Goal: Task Accomplishment & Management: Manage account settings

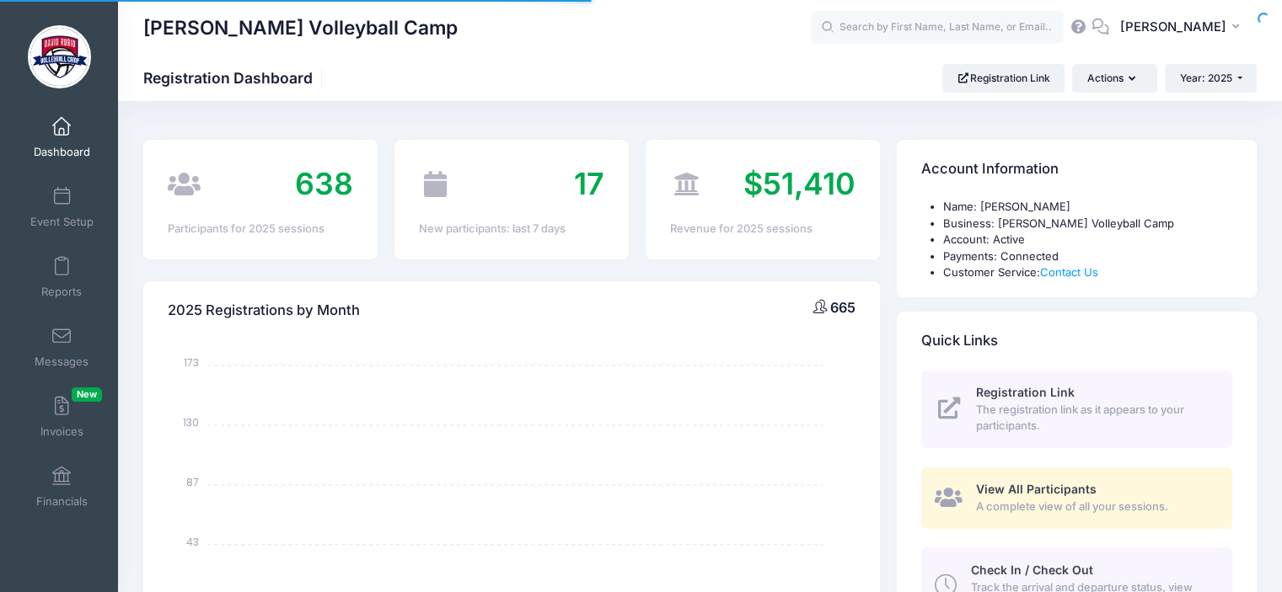
select select
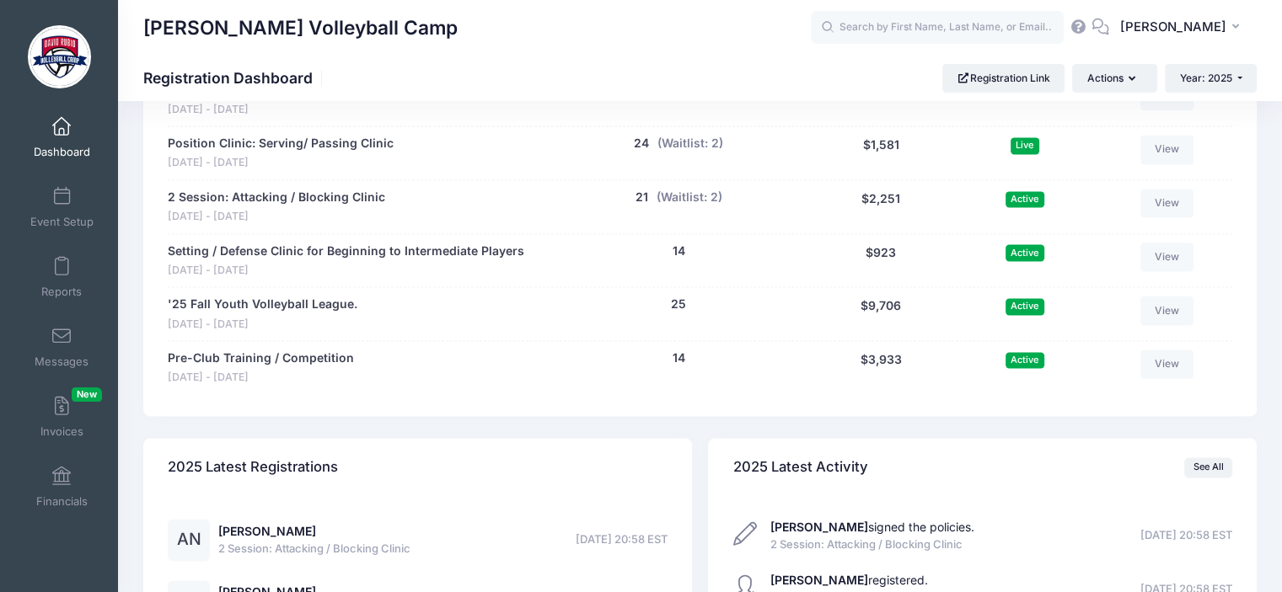
scroll to position [2231, 0]
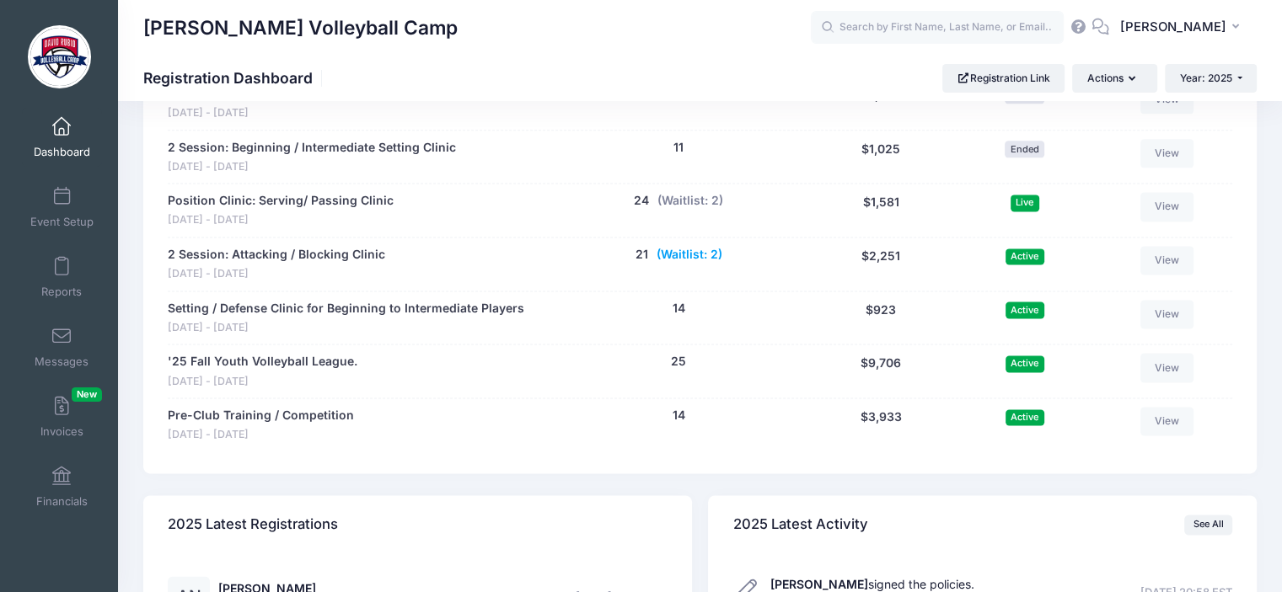
click at [690, 252] on button "(Waitlist: 2)" at bounding box center [689, 255] width 66 height 18
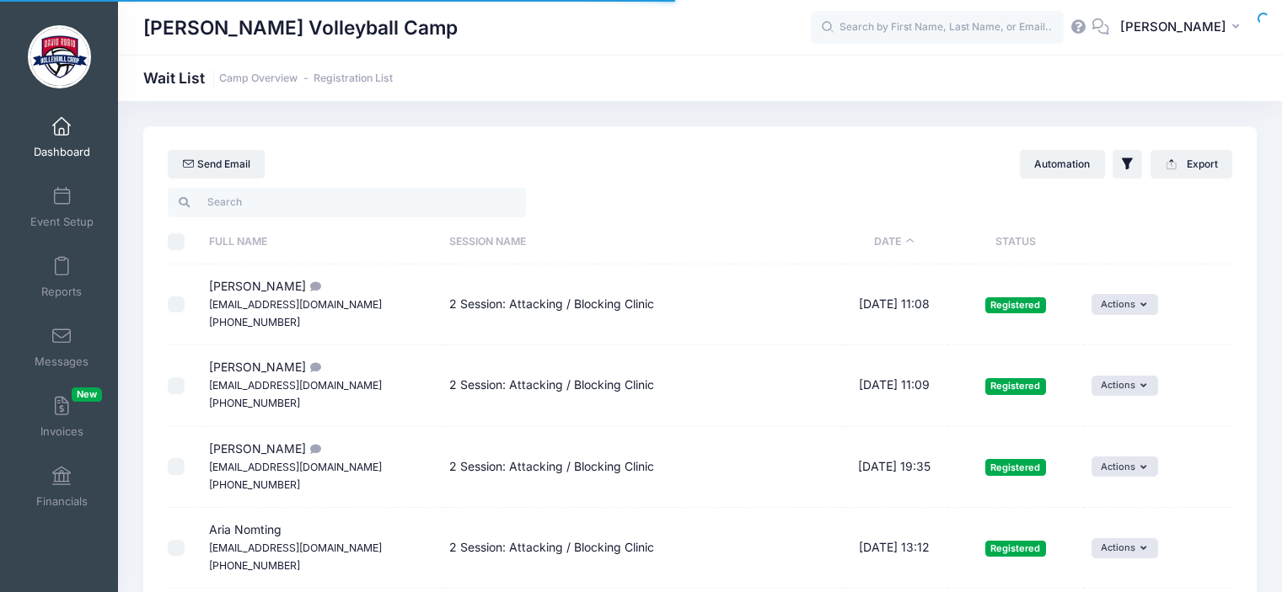
select select "50"
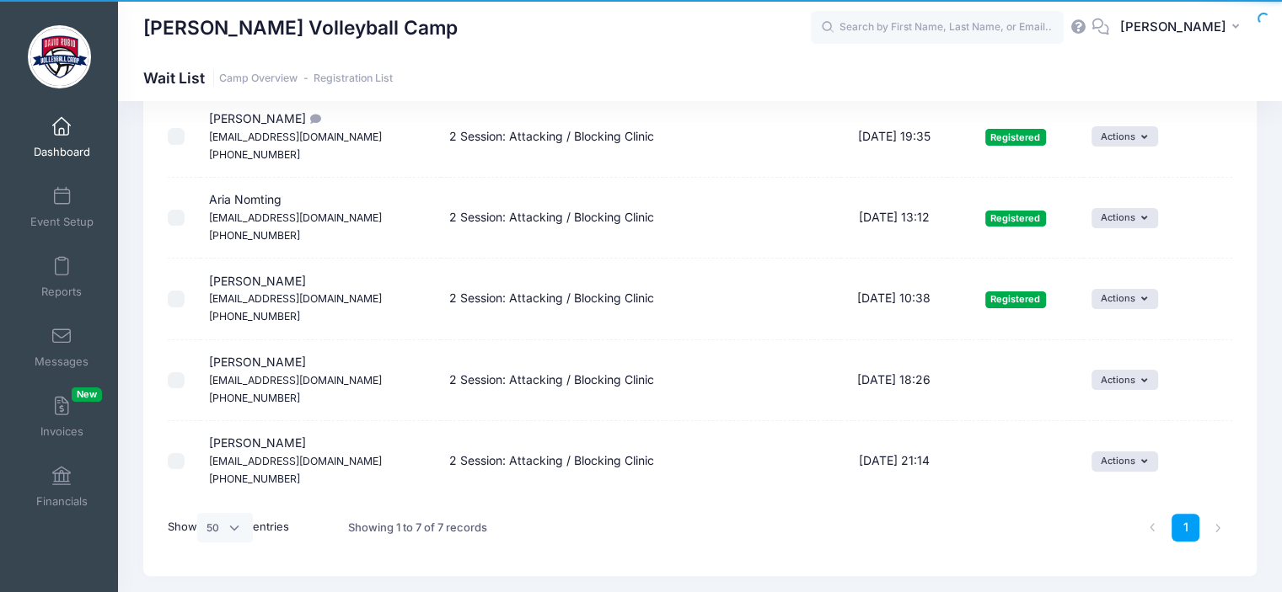
scroll to position [376, 0]
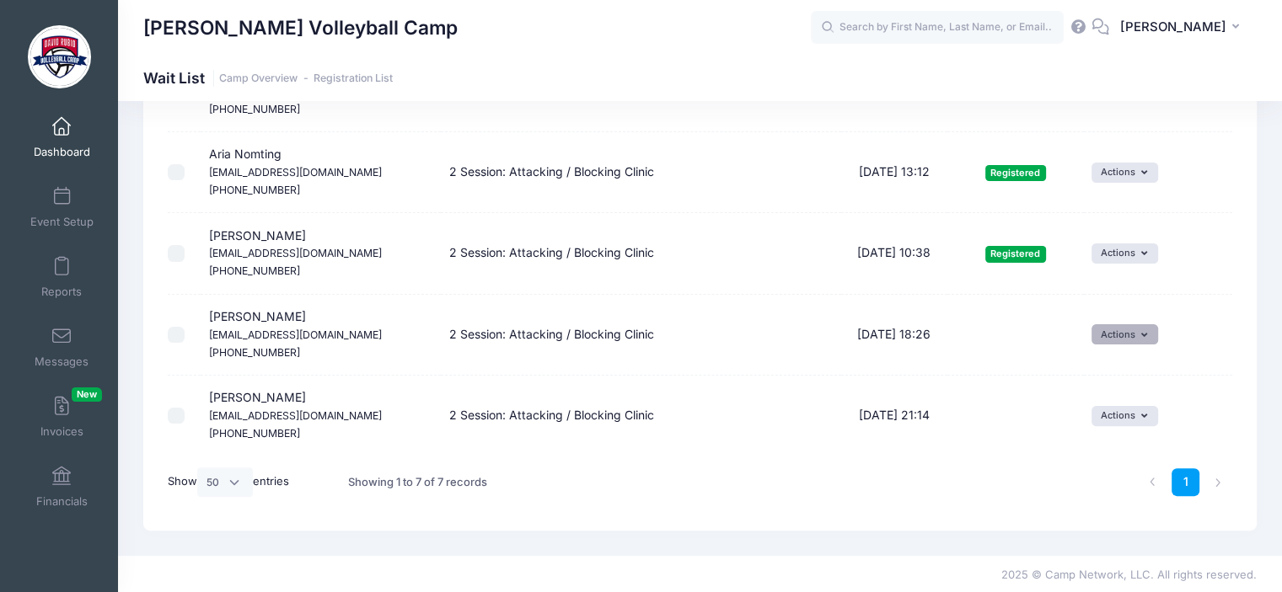
click at [1146, 338] on button "Actions" at bounding box center [1124, 334] width 67 height 20
click at [1129, 371] on link "Invite" at bounding box center [1113, 370] width 73 height 32
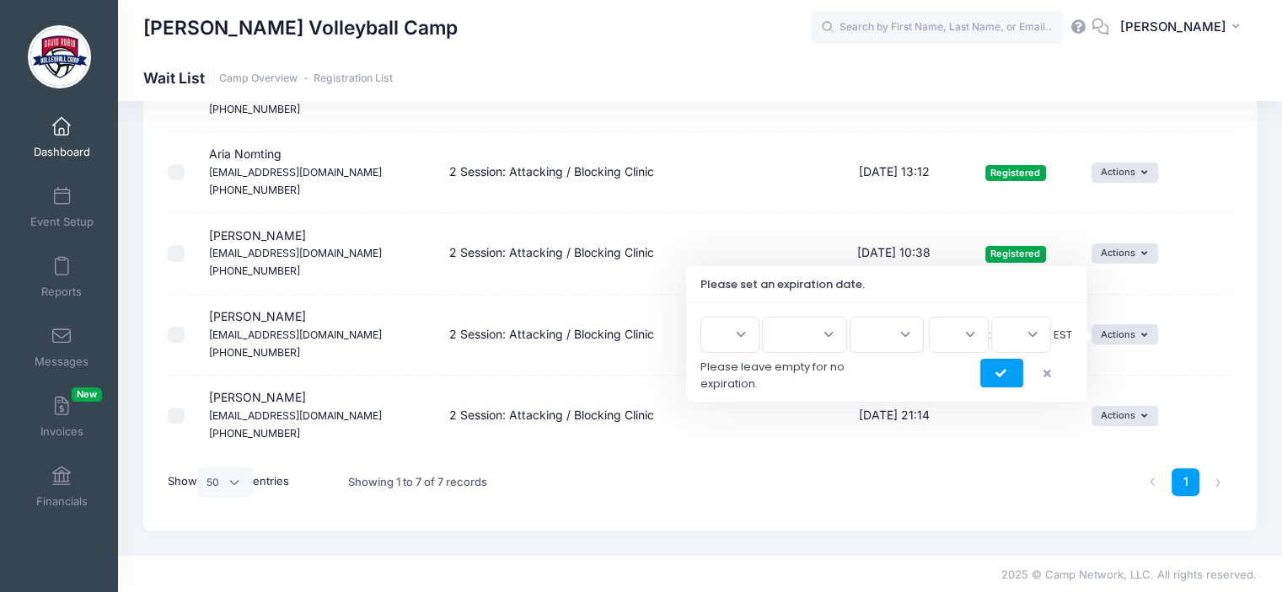
scroll to position [323, 0]
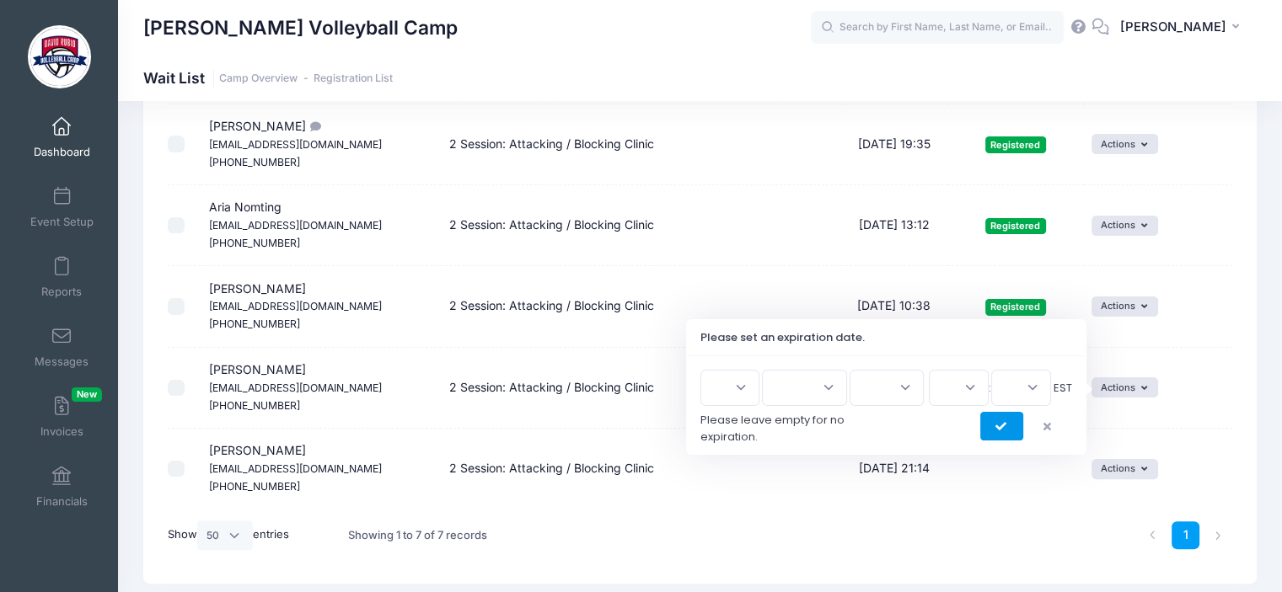
click at [1009, 429] on button "submit" at bounding box center [1001, 426] width 43 height 29
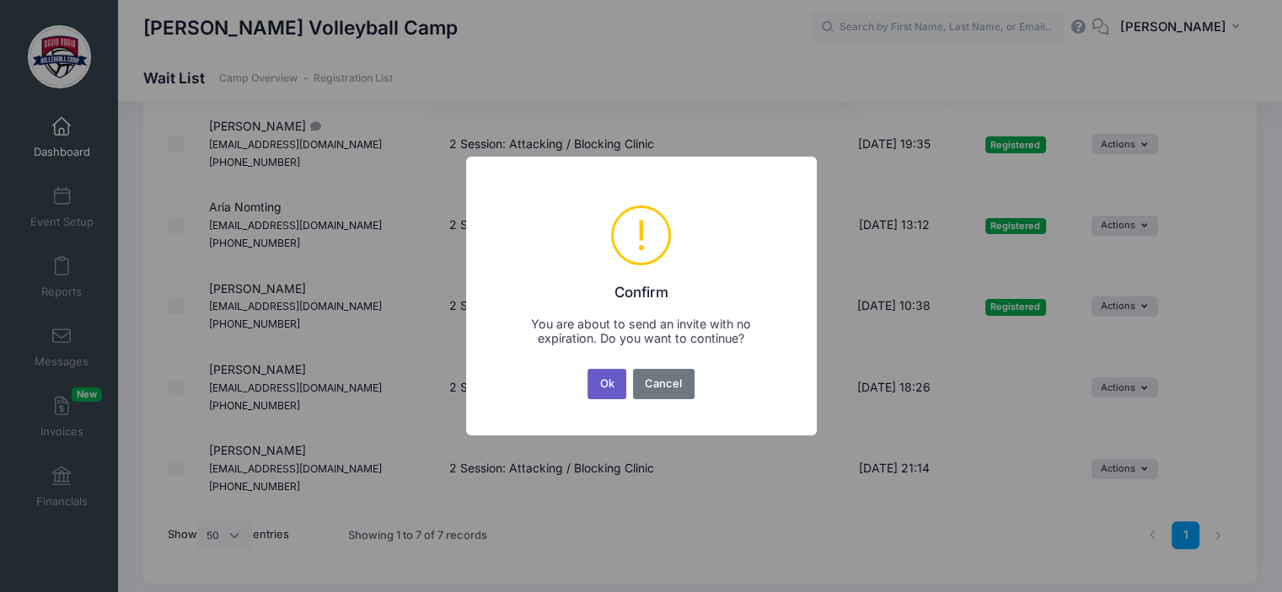
click at [618, 392] on button "Ok" at bounding box center [606, 384] width 39 height 30
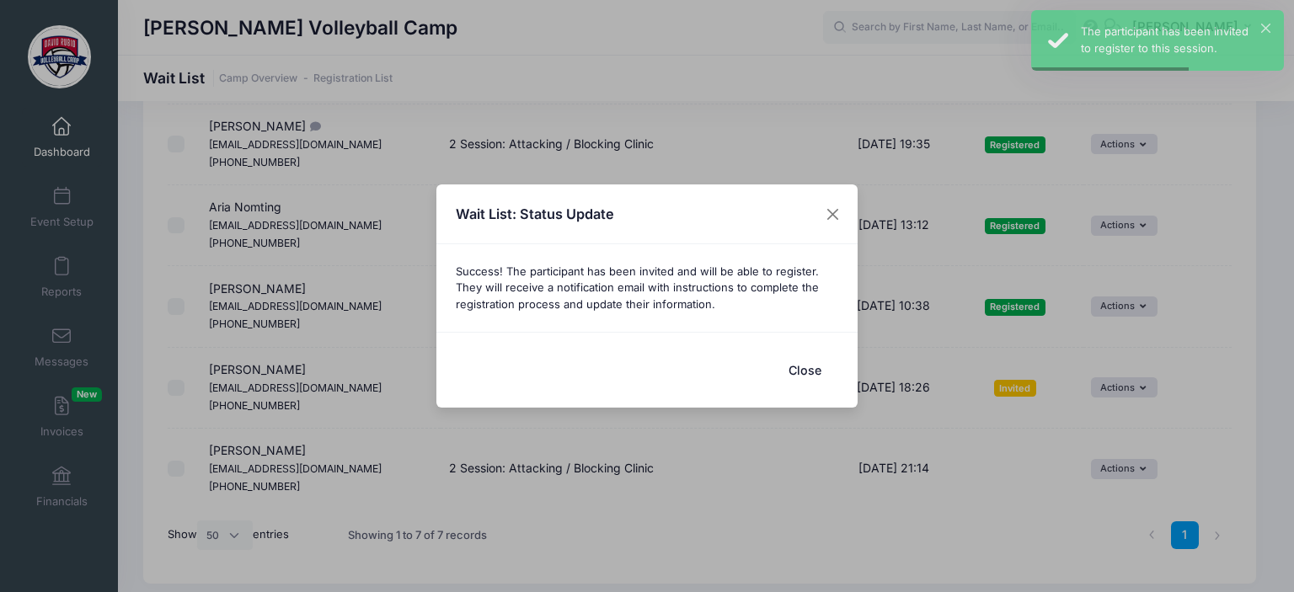
click at [1131, 469] on div "Wait List: Status Update Success! The participant has been invited and will be …" at bounding box center [647, 296] width 1294 height 592
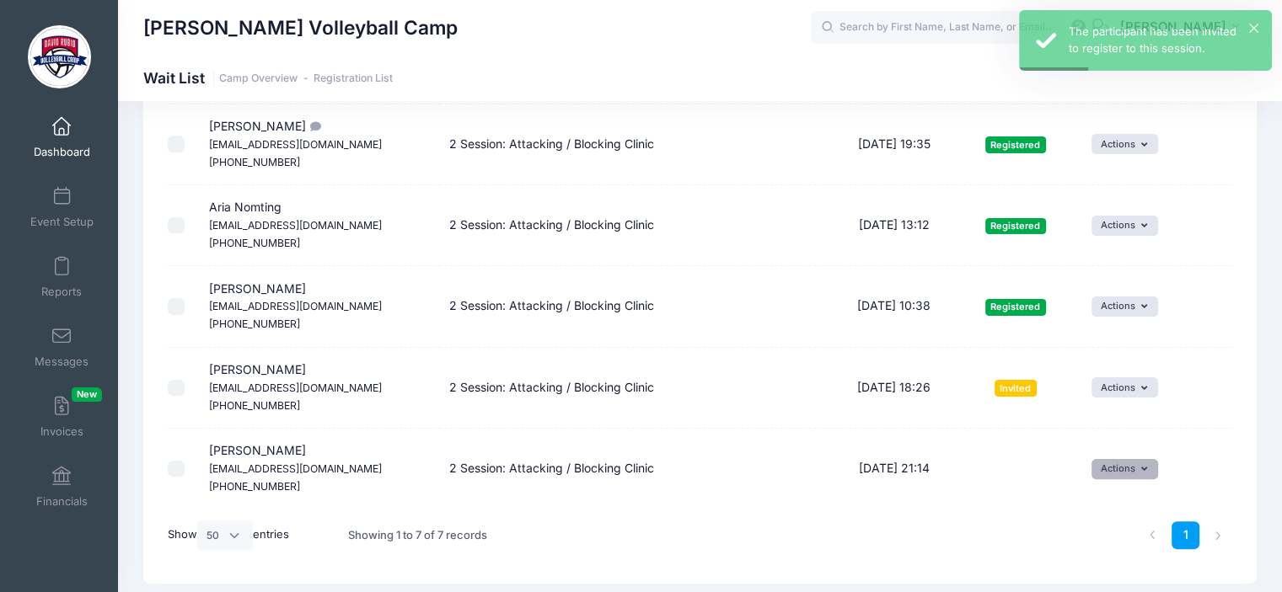
click at [1131, 469] on button "Actions" at bounding box center [1124, 469] width 67 height 20
click at [1107, 506] on link "Invite" at bounding box center [1113, 505] width 73 height 32
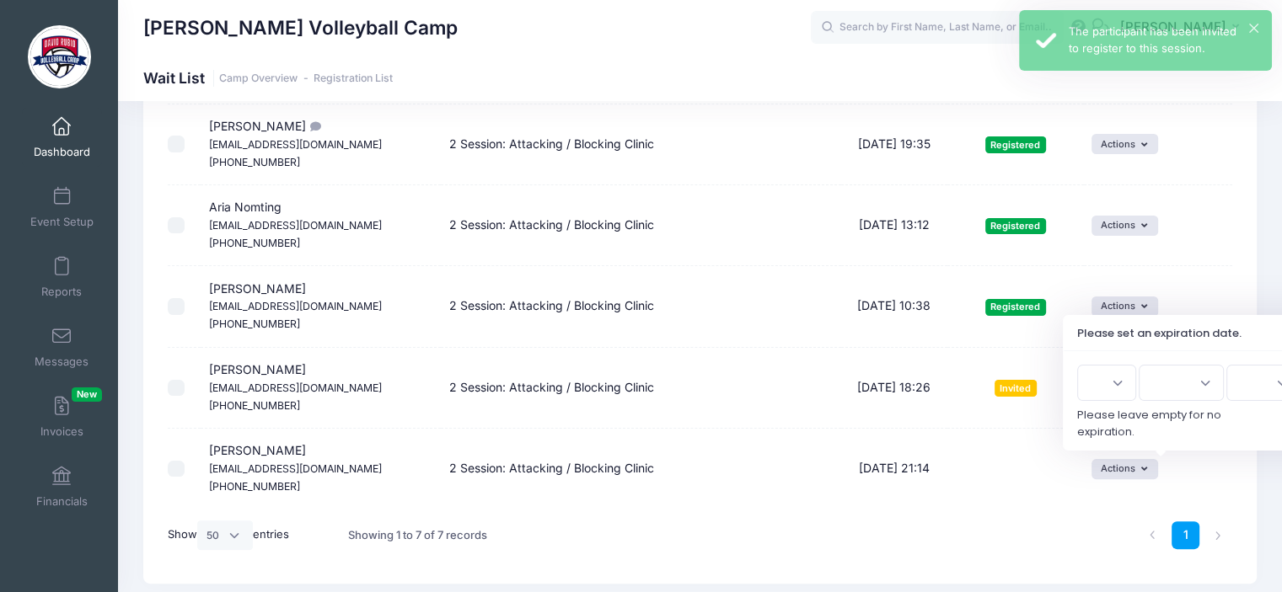
scroll to position [376, 0]
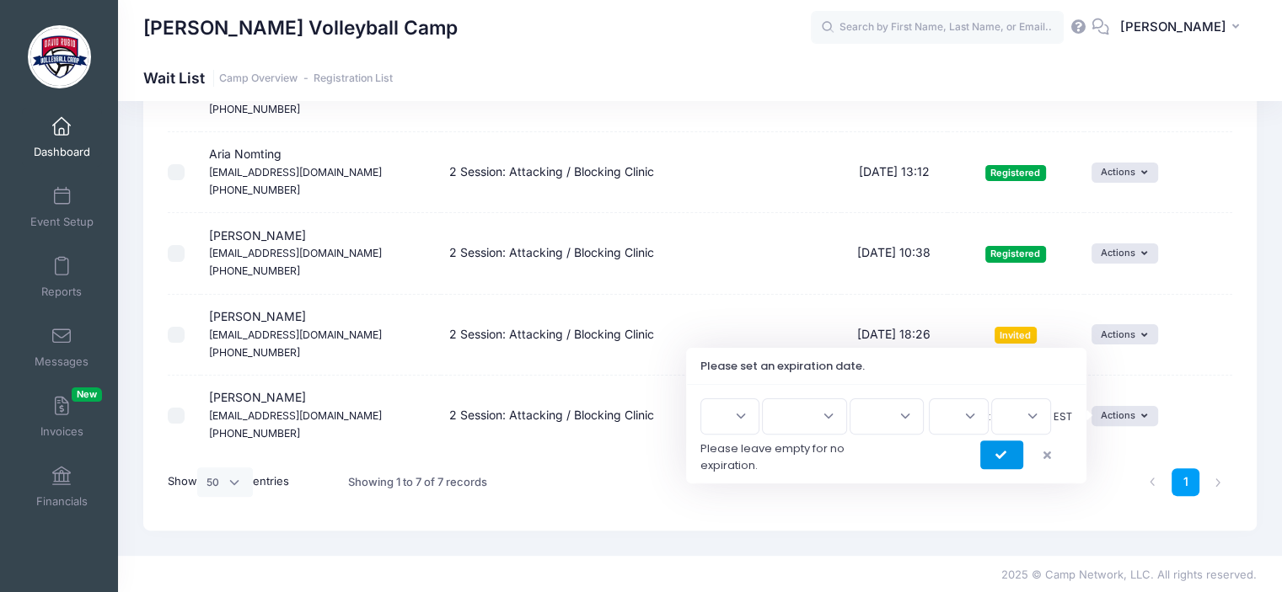
click at [991, 448] on button "submit" at bounding box center [1001, 455] width 43 height 29
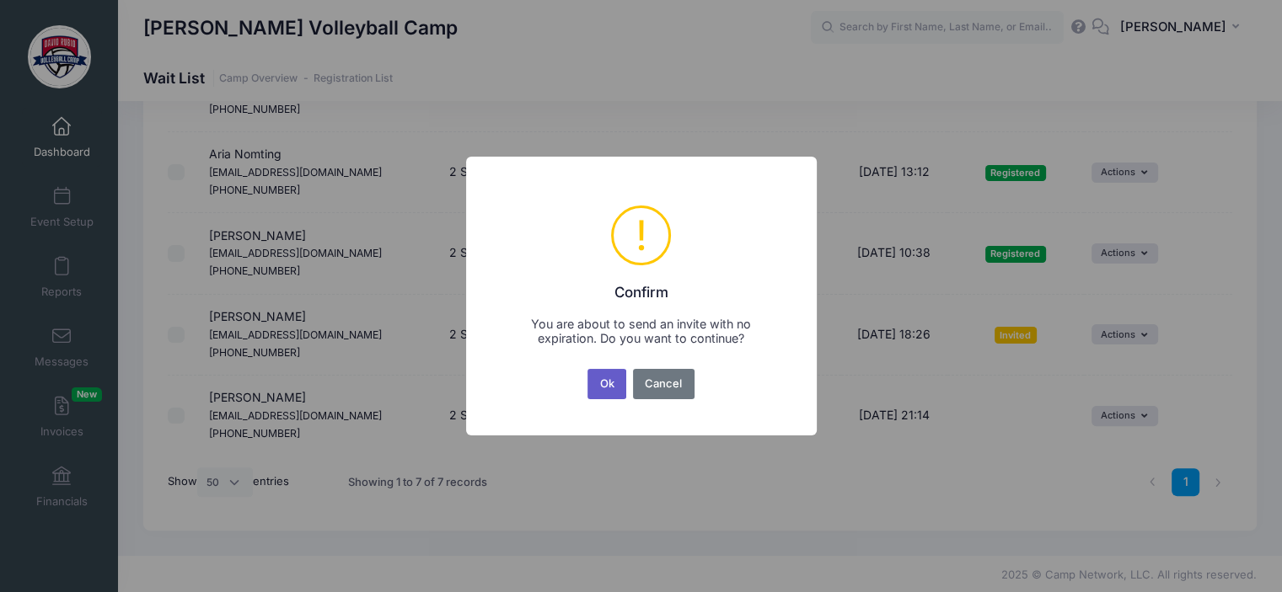
click at [610, 393] on button "Ok" at bounding box center [606, 384] width 39 height 30
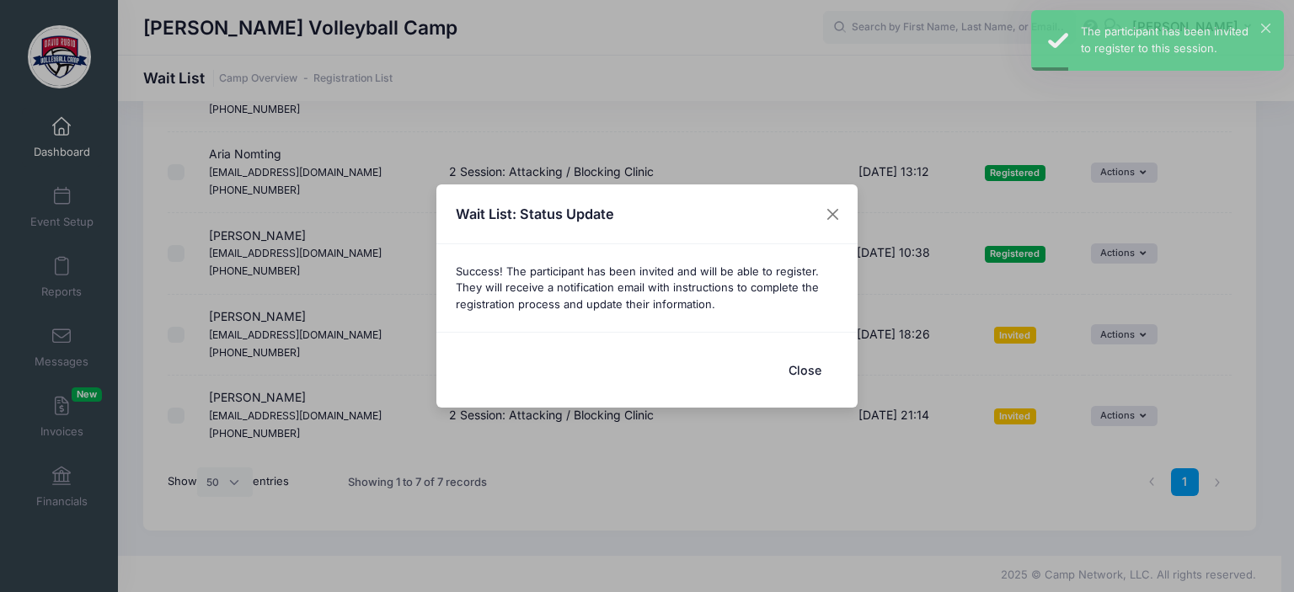
click at [806, 374] on button "Close" at bounding box center [804, 370] width 67 height 36
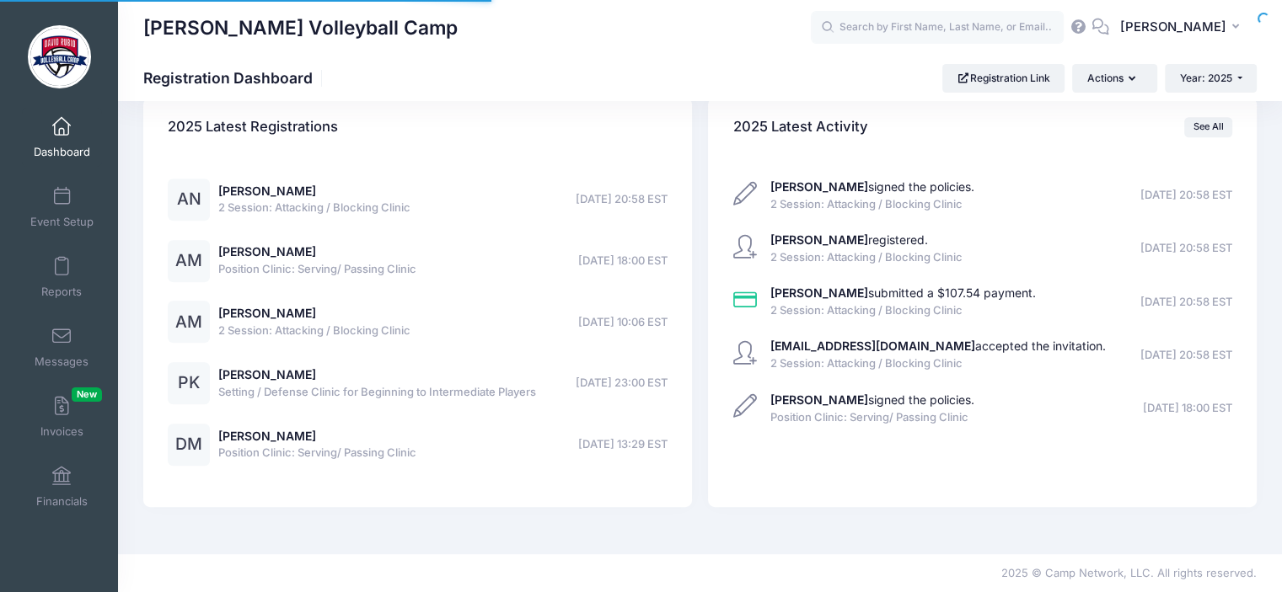
select select
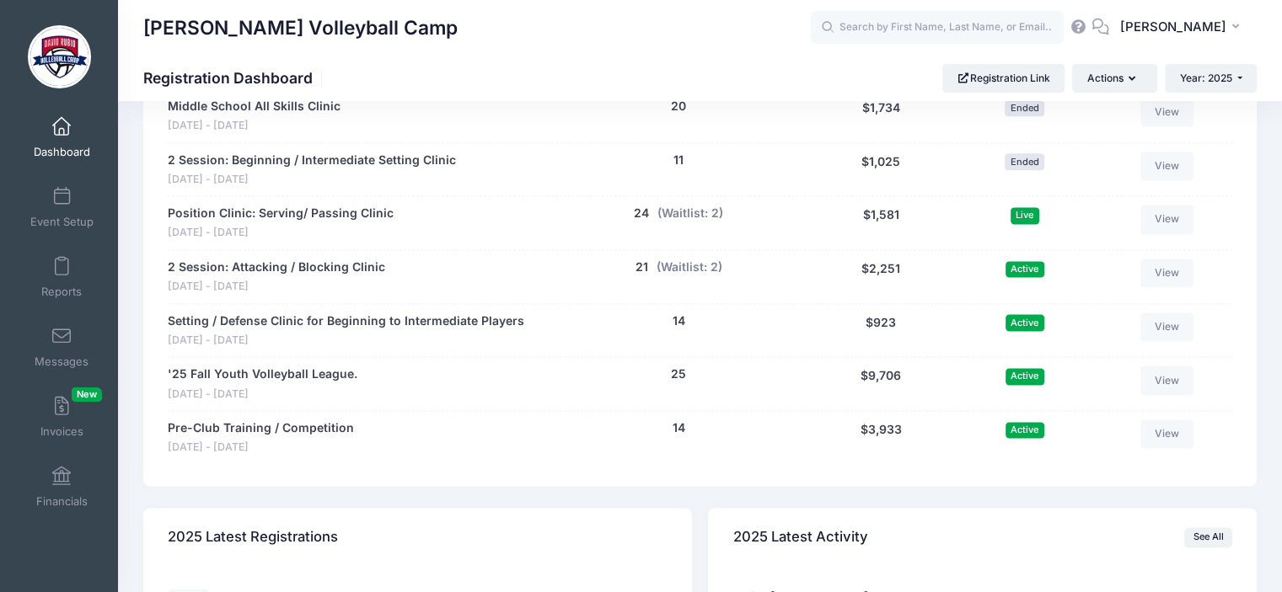
scroll to position [2223, 0]
